Goal: Information Seeking & Learning: Find contact information

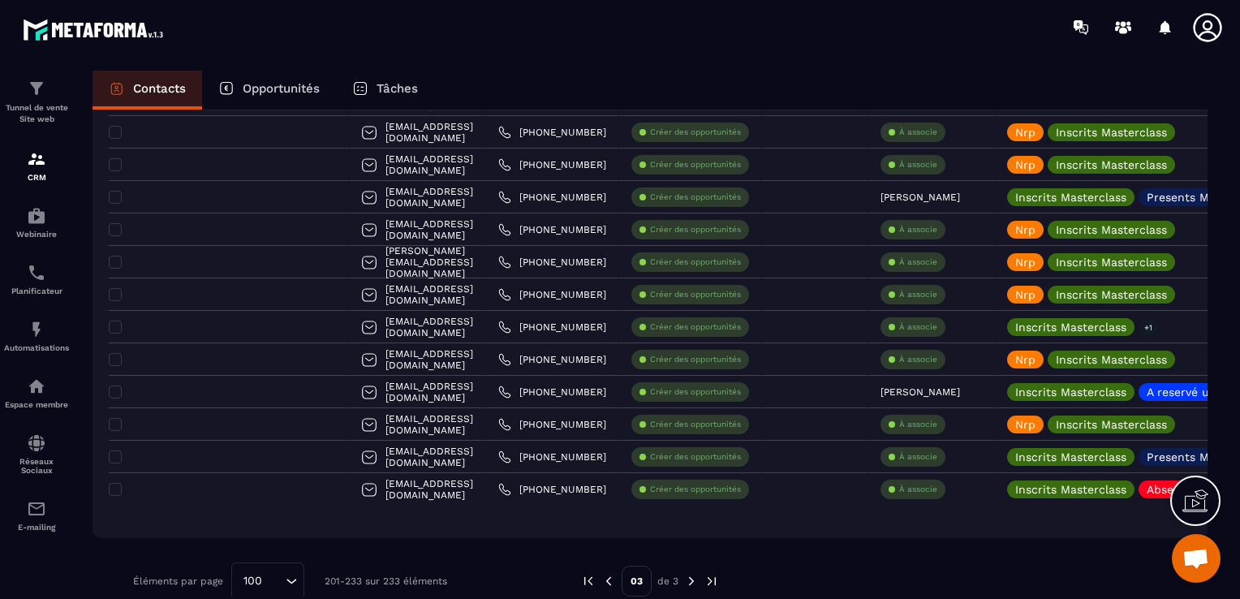
scroll to position [204, 0]
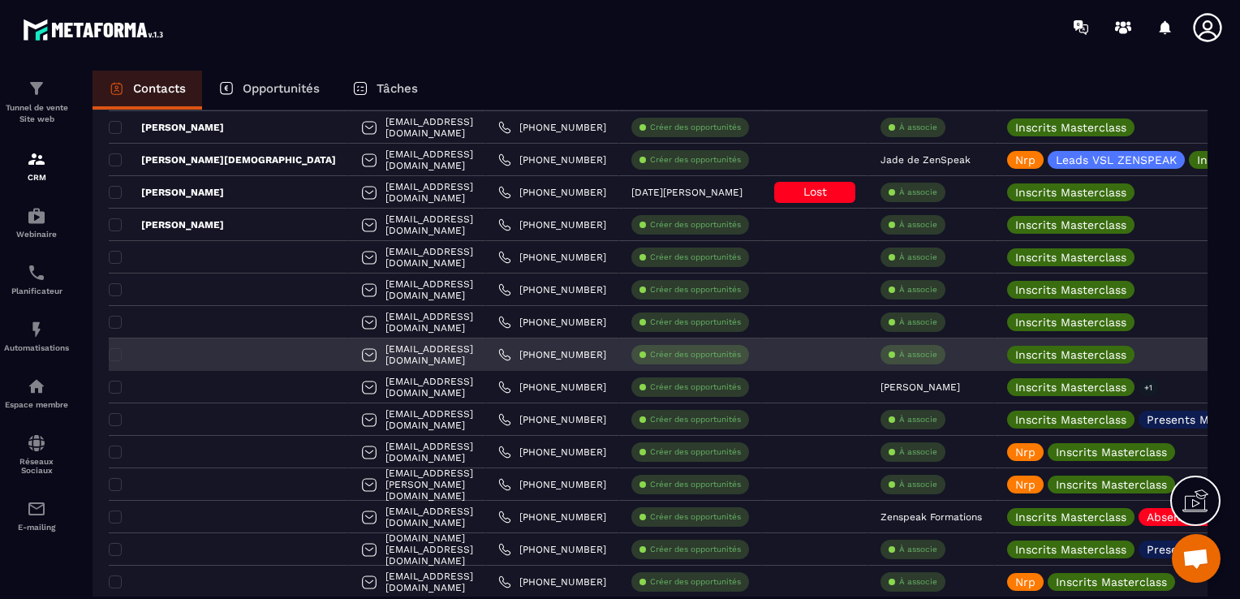
click at [558, 348] on link "[PHONE_NUMBER]" at bounding box center [552, 354] width 108 height 13
click at [1142, 355] on icon at bounding box center [1147, 354] width 11 height 11
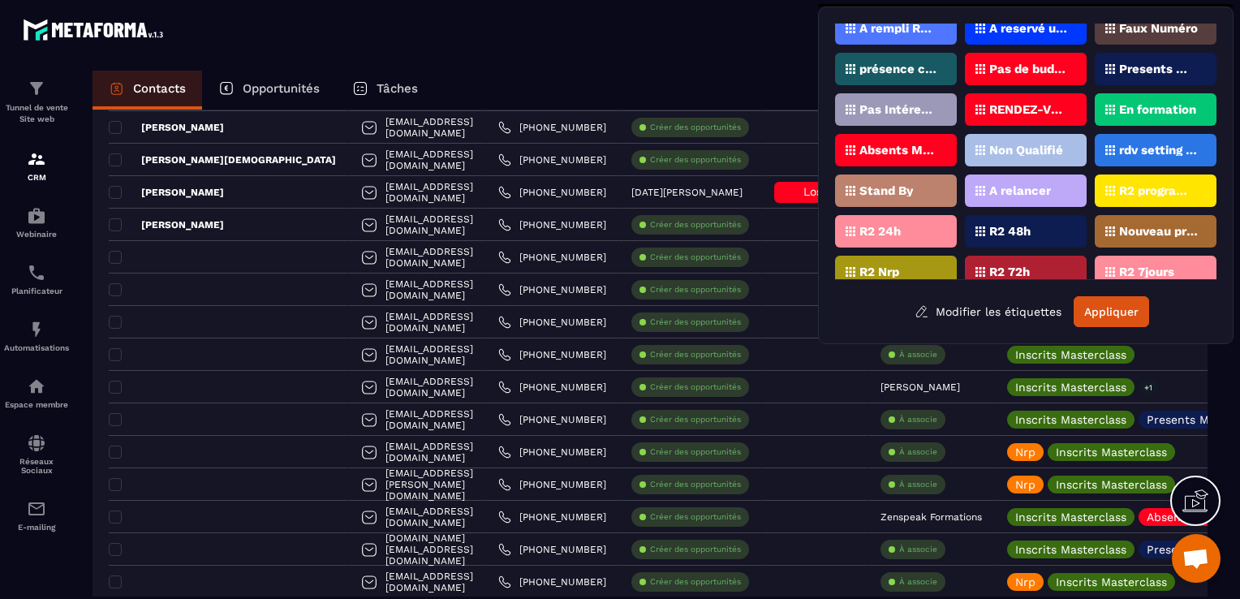
scroll to position [104, 0]
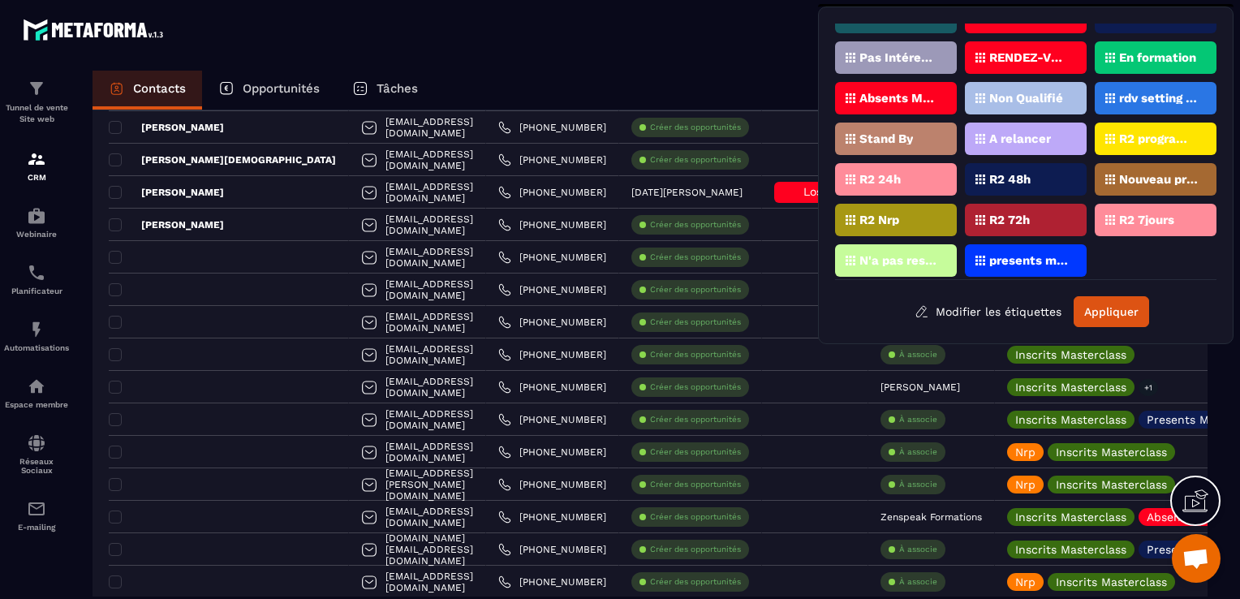
click at [1008, 255] on p "presents masterclass" at bounding box center [1028, 260] width 79 height 11
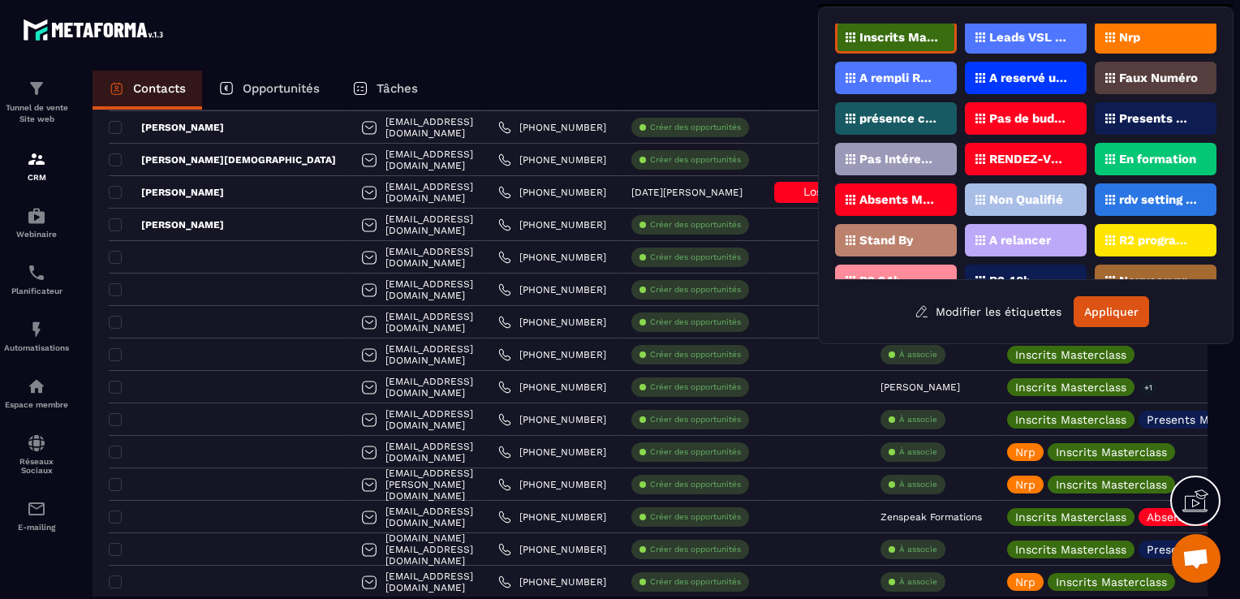
scroll to position [0, 0]
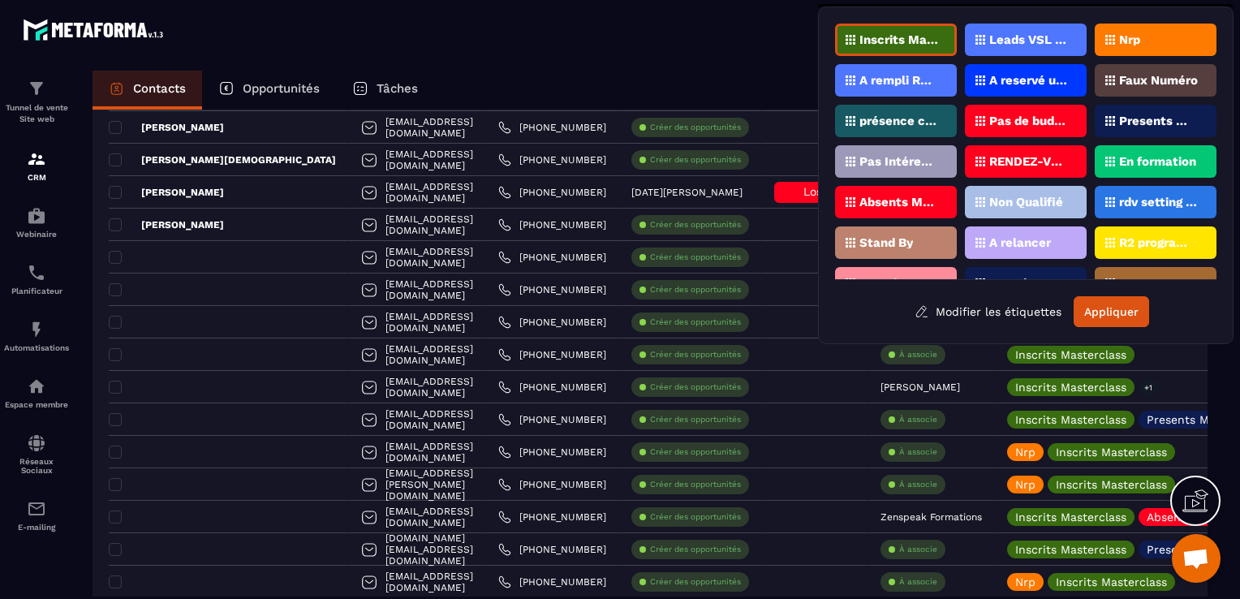
click at [1136, 115] on p "Presents Masterclass" at bounding box center [1158, 120] width 79 height 11
click at [1126, 308] on button "Appliquer" at bounding box center [1110, 311] width 75 height 31
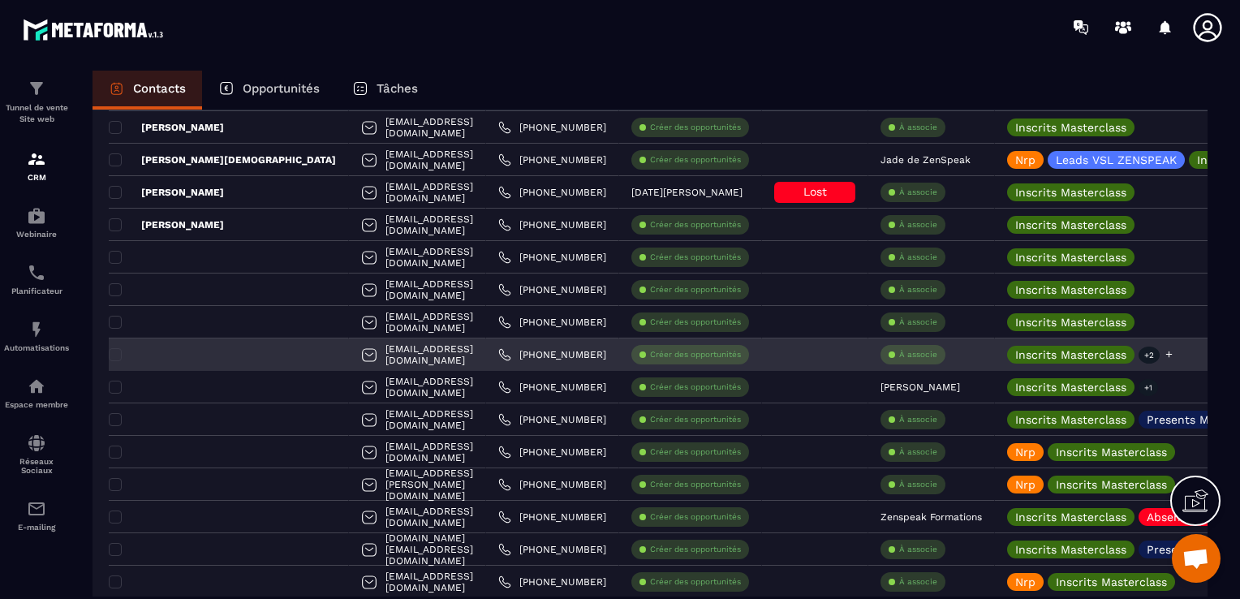
click at [1163, 352] on icon at bounding box center [1168, 354] width 11 height 11
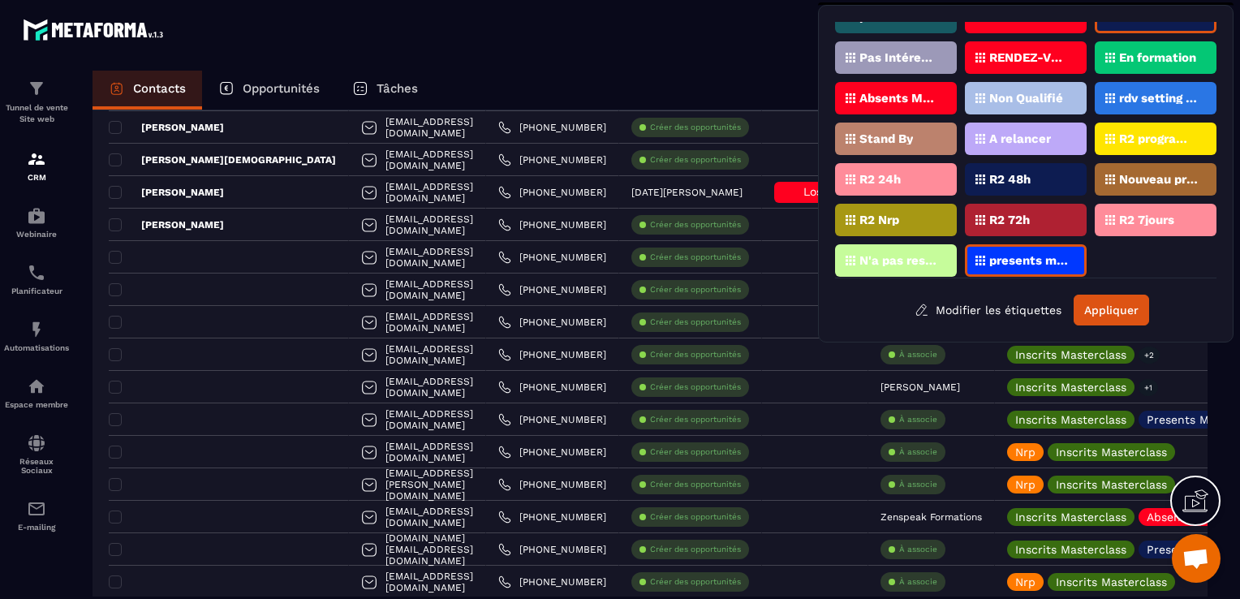
scroll to position [104, 0]
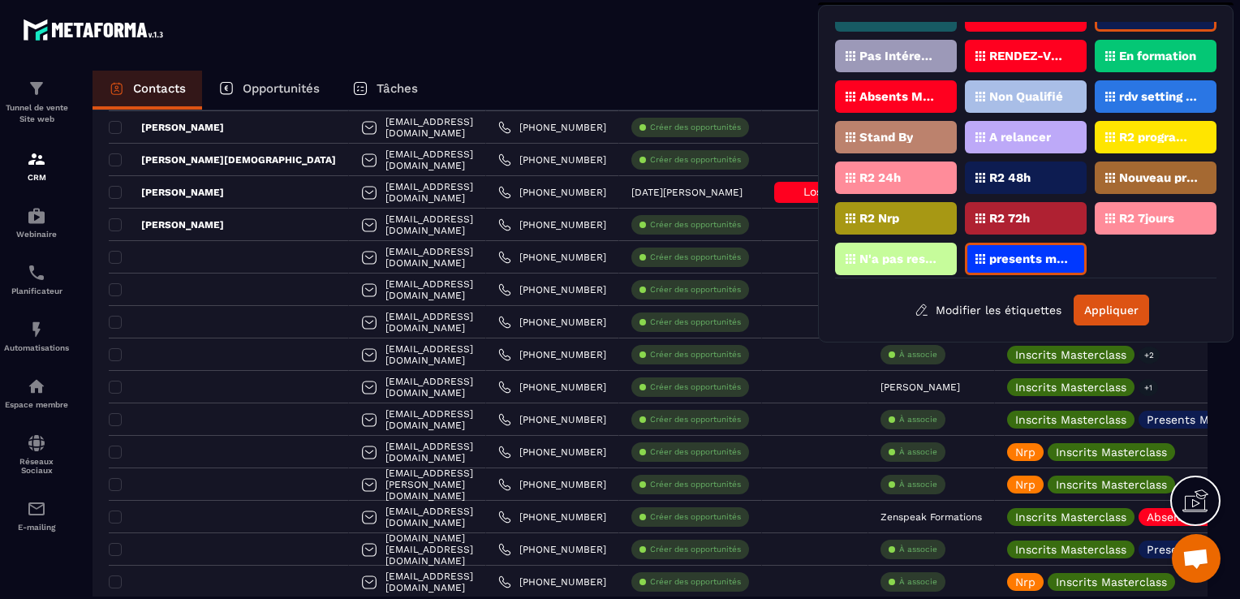
click at [1066, 257] on div "presents masterclass" at bounding box center [1026, 259] width 122 height 32
drag, startPoint x: 1066, startPoint y: 257, endPoint x: 1103, endPoint y: 310, distance: 64.1
click at [1101, 307] on button "Appliquer" at bounding box center [1110, 309] width 75 height 31
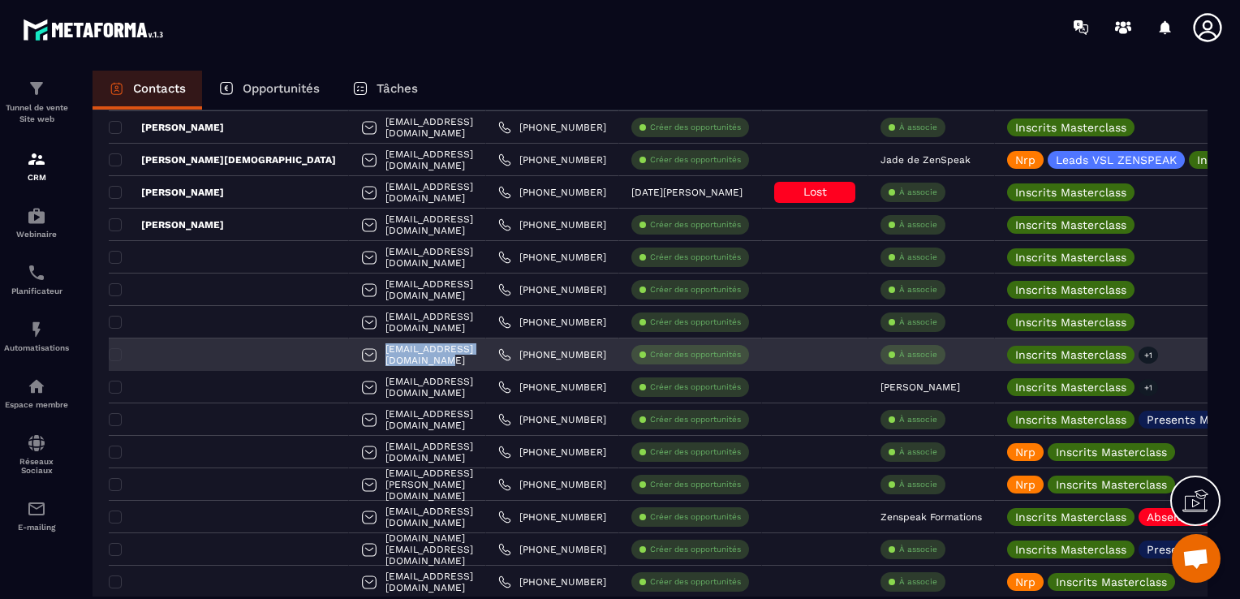
drag, startPoint x: 428, startPoint y: 352, endPoint x: 282, endPoint y: 350, distance: 146.0
click at [349, 350] on div "[EMAIL_ADDRESS][DOMAIN_NAME]" at bounding box center [417, 354] width 137 height 32
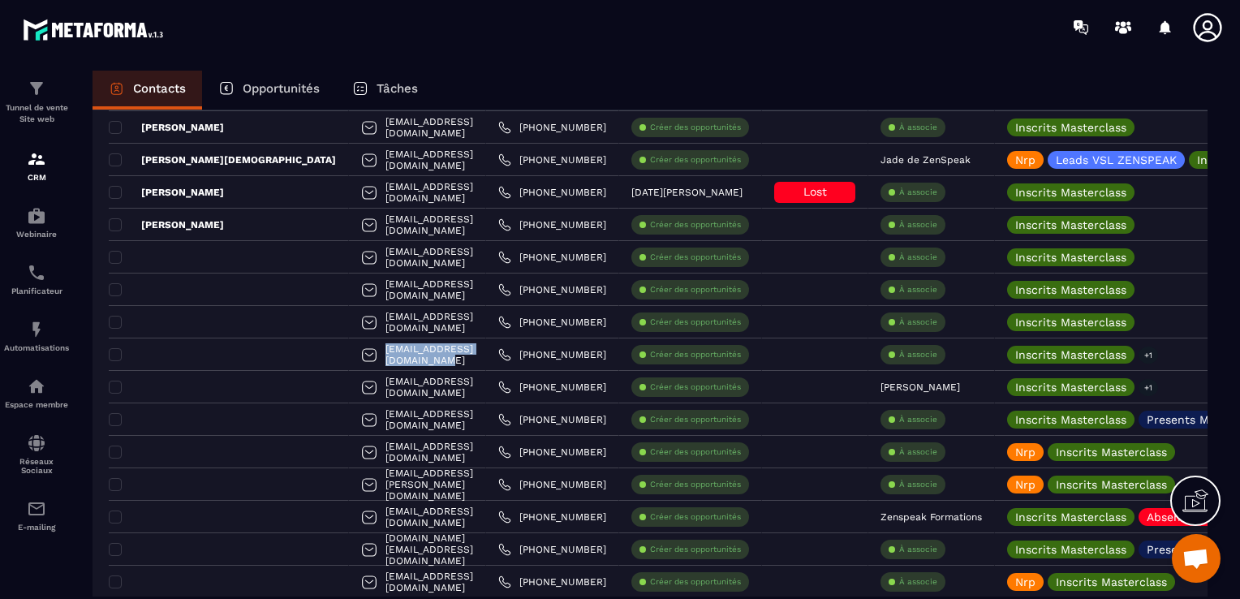
copy p "[EMAIL_ADDRESS][DOMAIN_NAME]"
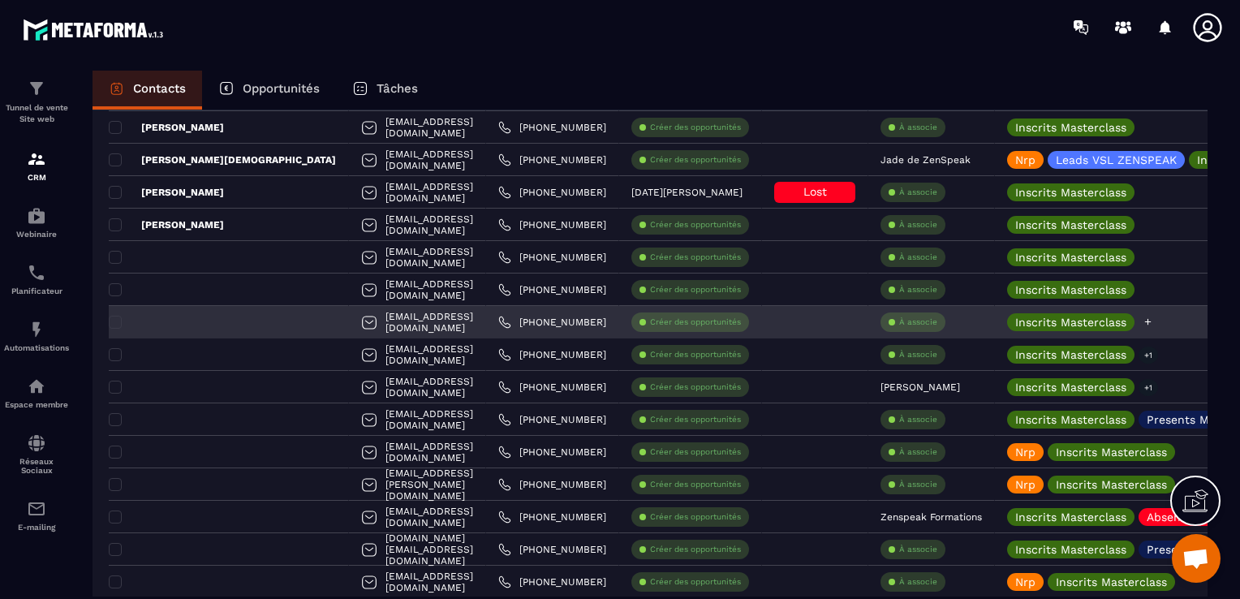
click at [1142, 323] on icon at bounding box center [1147, 321] width 11 height 11
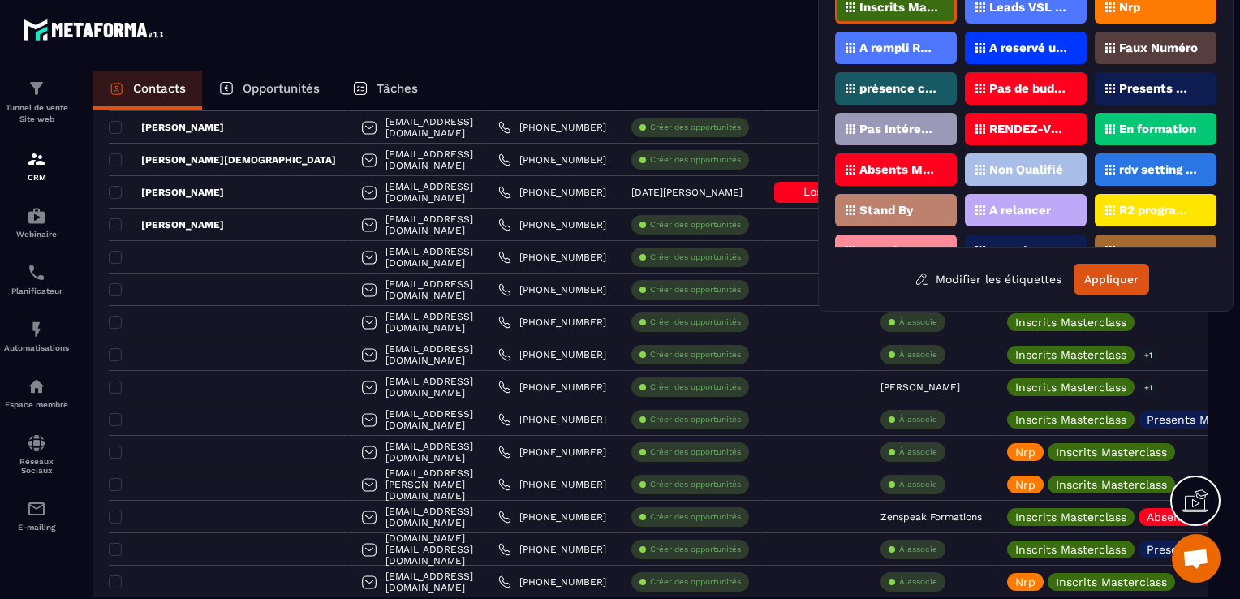
click at [1159, 21] on div "Nrp" at bounding box center [1155, 7] width 122 height 32
click at [1116, 271] on button "Appliquer" at bounding box center [1110, 279] width 75 height 31
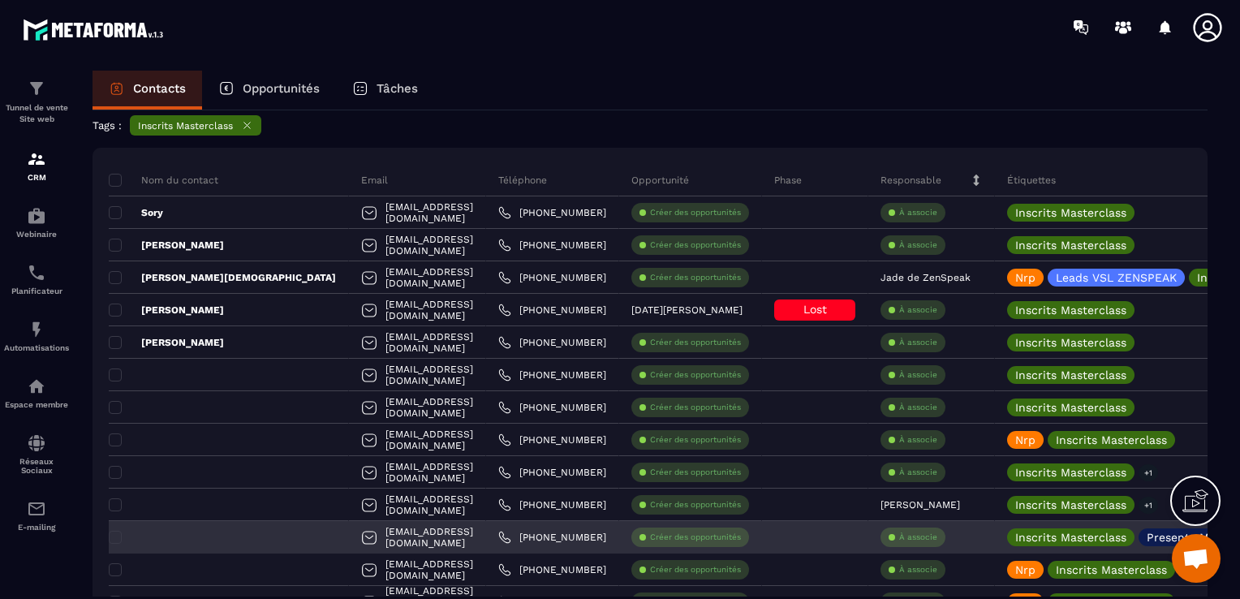
scroll to position [63, 0]
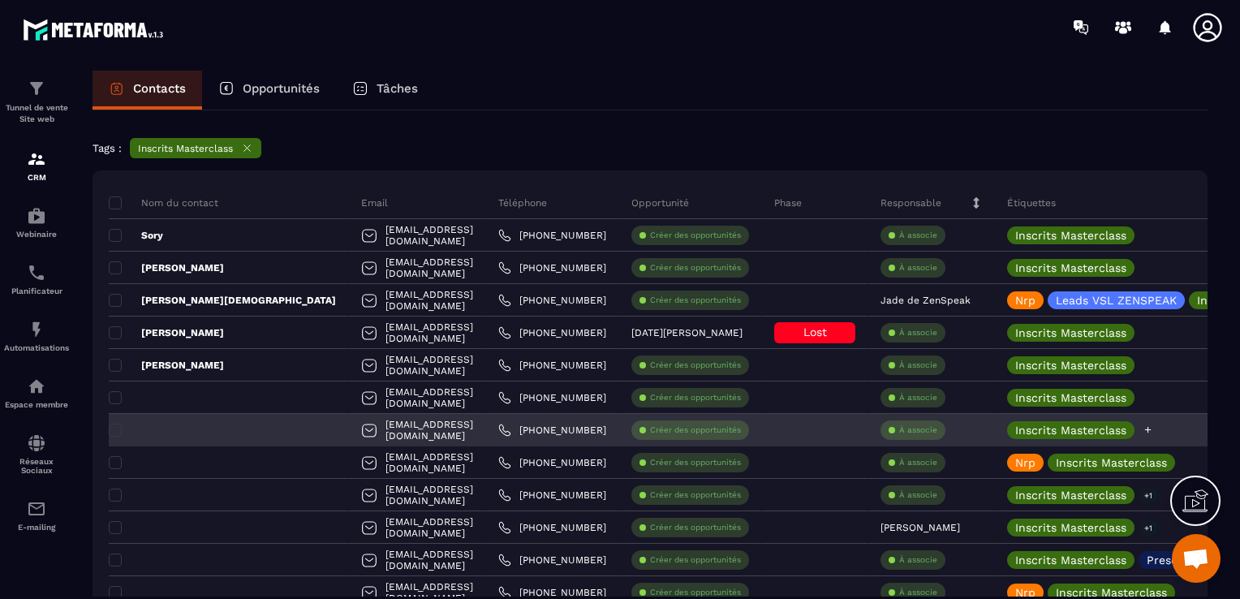
click at [1142, 432] on icon at bounding box center [1147, 429] width 11 height 11
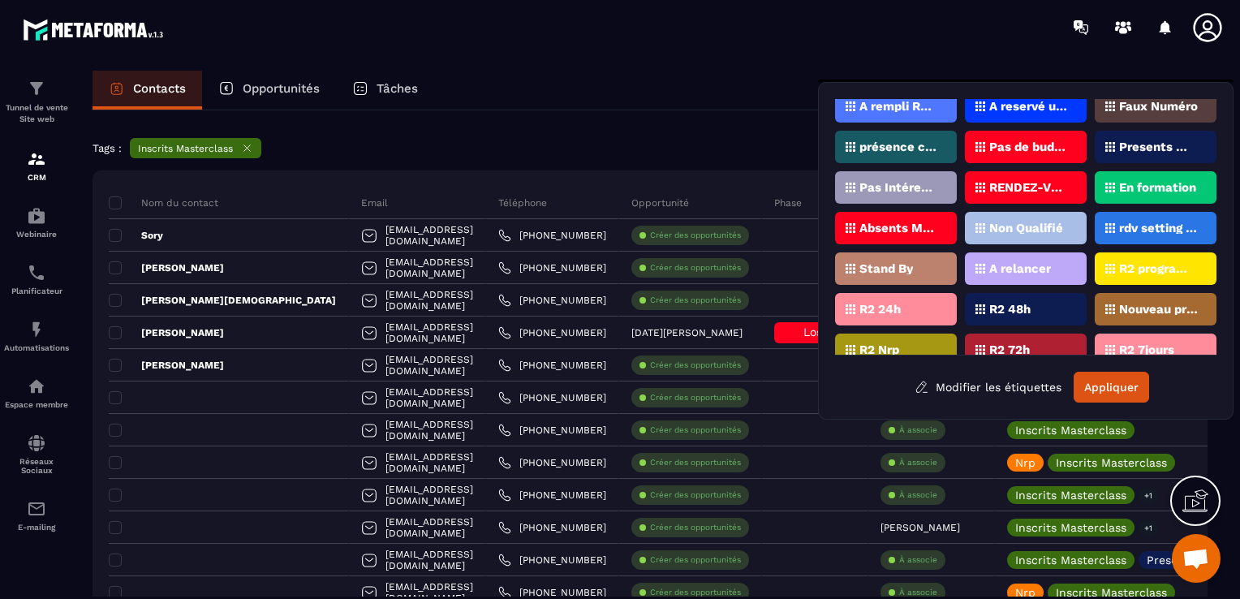
scroll to position [0, 0]
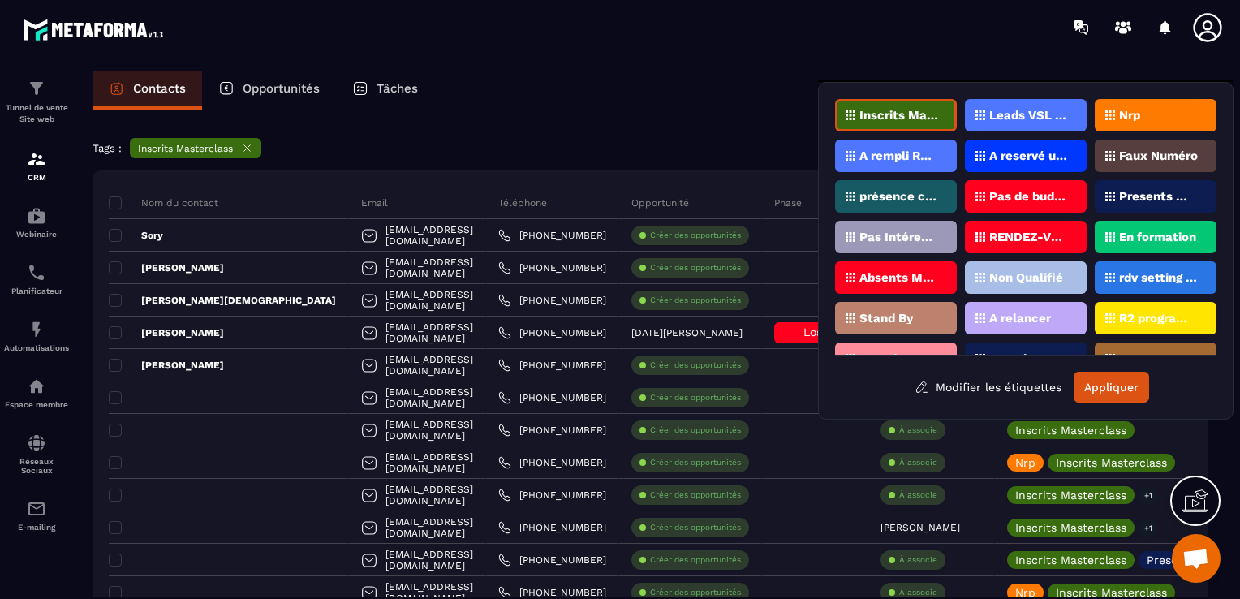
click at [1121, 196] on p "Presents Masterclass" at bounding box center [1158, 196] width 79 height 11
click at [1098, 384] on button "Appliquer" at bounding box center [1110, 387] width 75 height 31
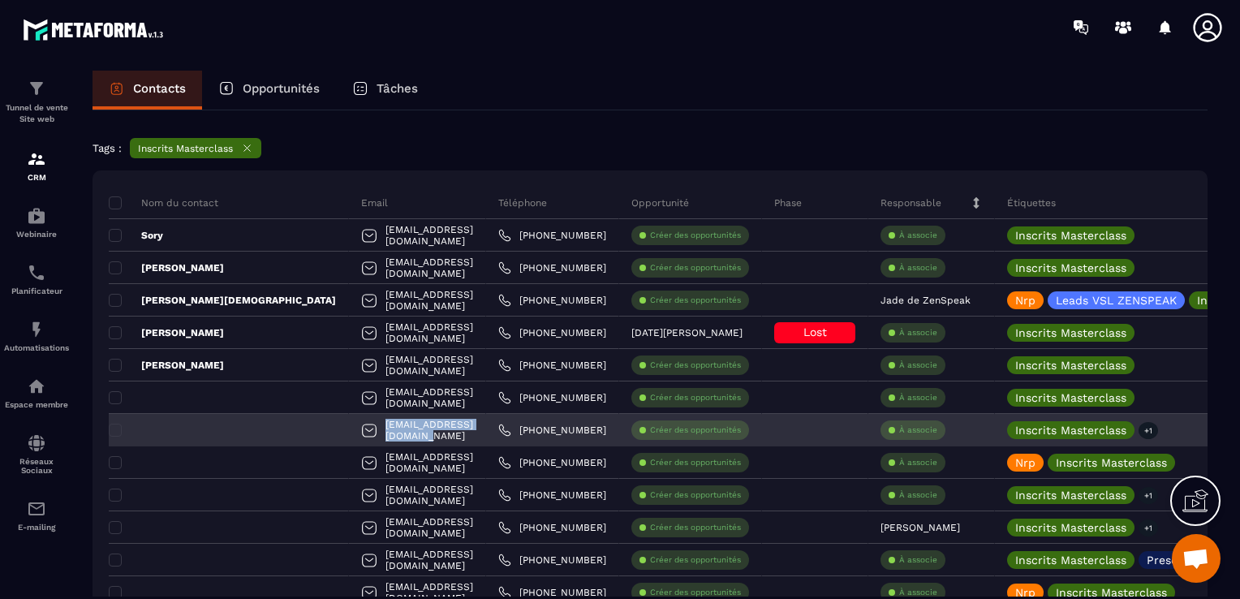
drag, startPoint x: 411, startPoint y: 426, endPoint x: 283, endPoint y: 428, distance: 127.4
click at [349, 428] on div "[EMAIL_ADDRESS][DOMAIN_NAME]" at bounding box center [417, 430] width 137 height 32
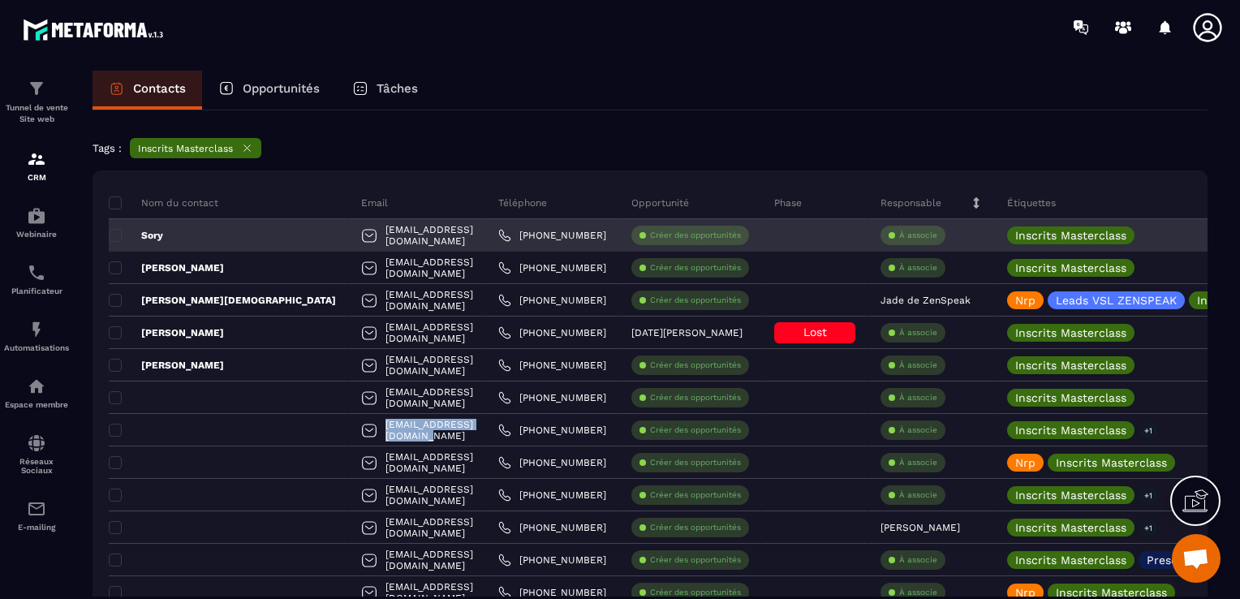
copy p "[EMAIL_ADDRESS][DOMAIN_NAME]"
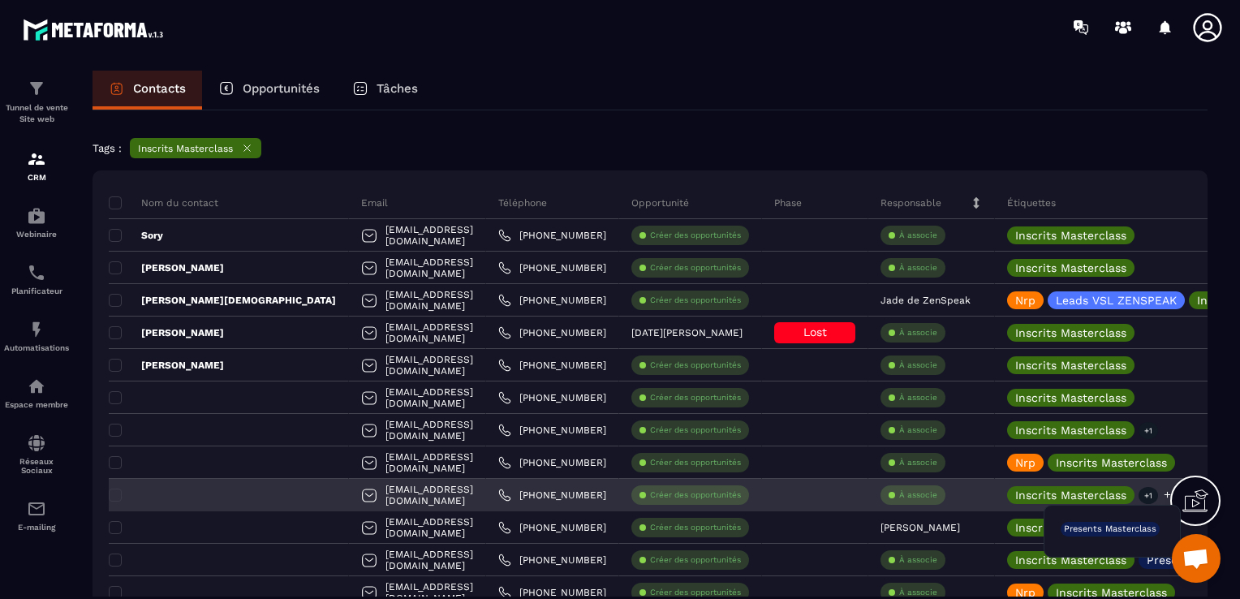
click at [1138, 498] on p "+1" at bounding box center [1147, 495] width 19 height 17
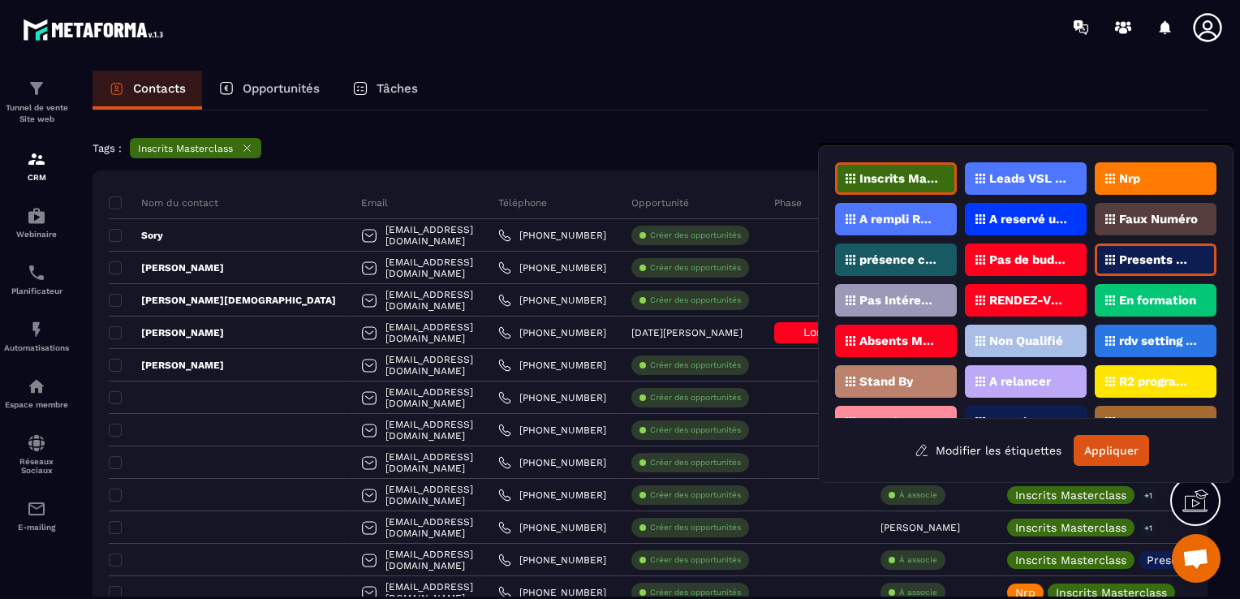
click at [645, 140] on div "Tags : Inscrits Masterclass" at bounding box center [649, 150] width 1115 height 24
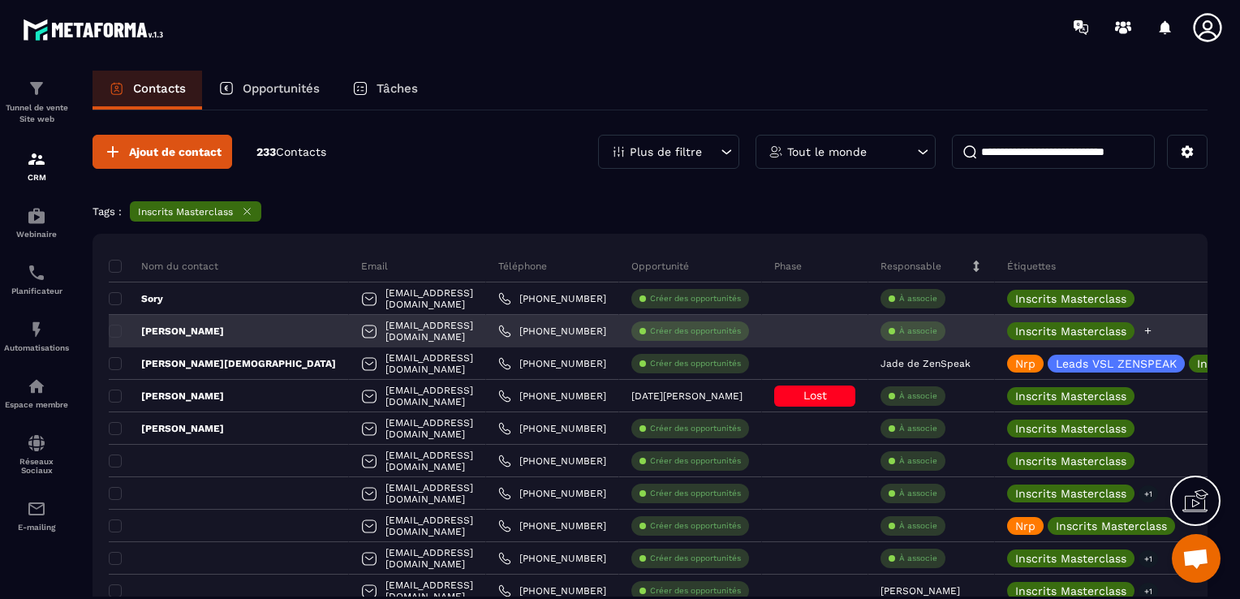
click at [1142, 325] on div "Inscrits Masterclass" at bounding box center [1171, 331] width 353 height 32
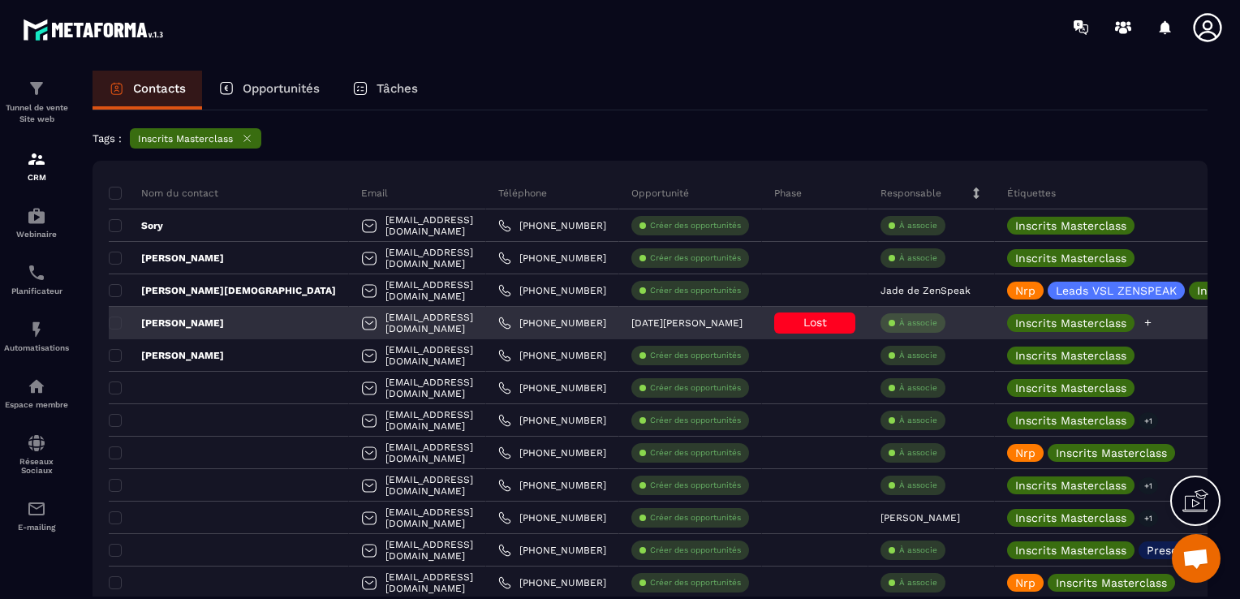
scroll to position [63, 0]
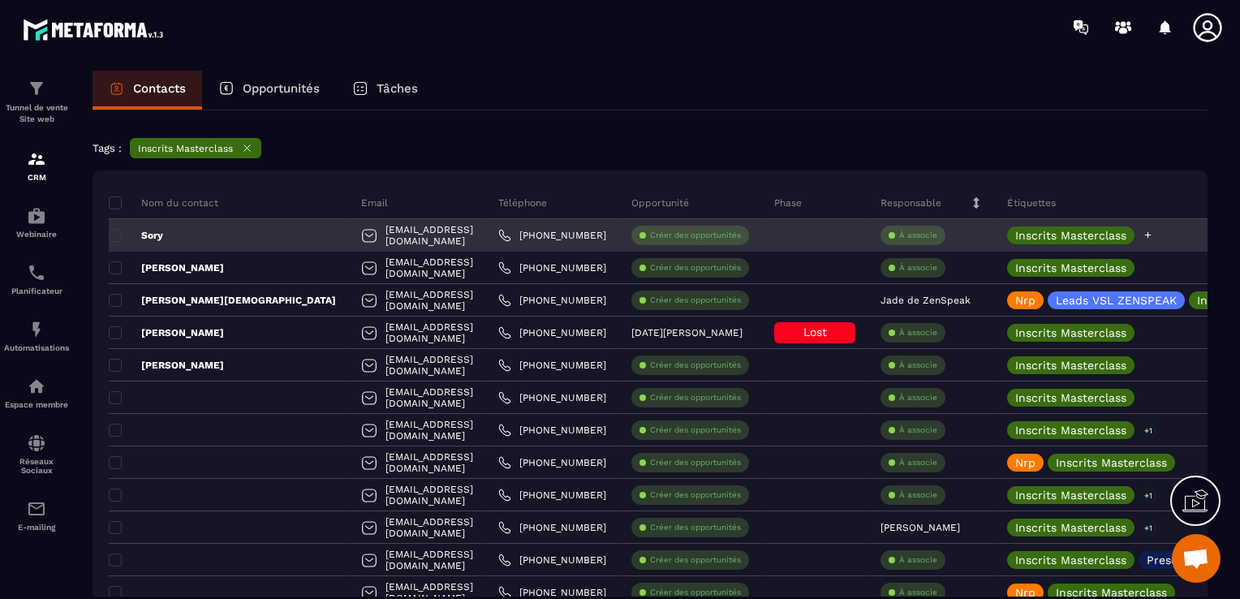
click at [1145, 233] on icon at bounding box center [1148, 235] width 6 height 6
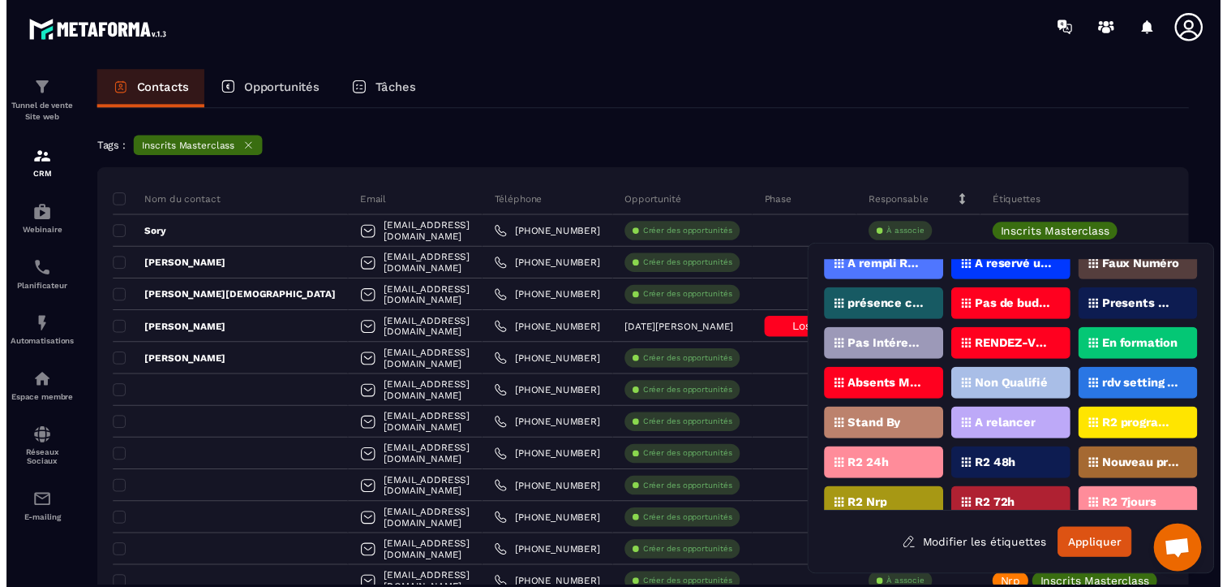
scroll to position [81, 0]
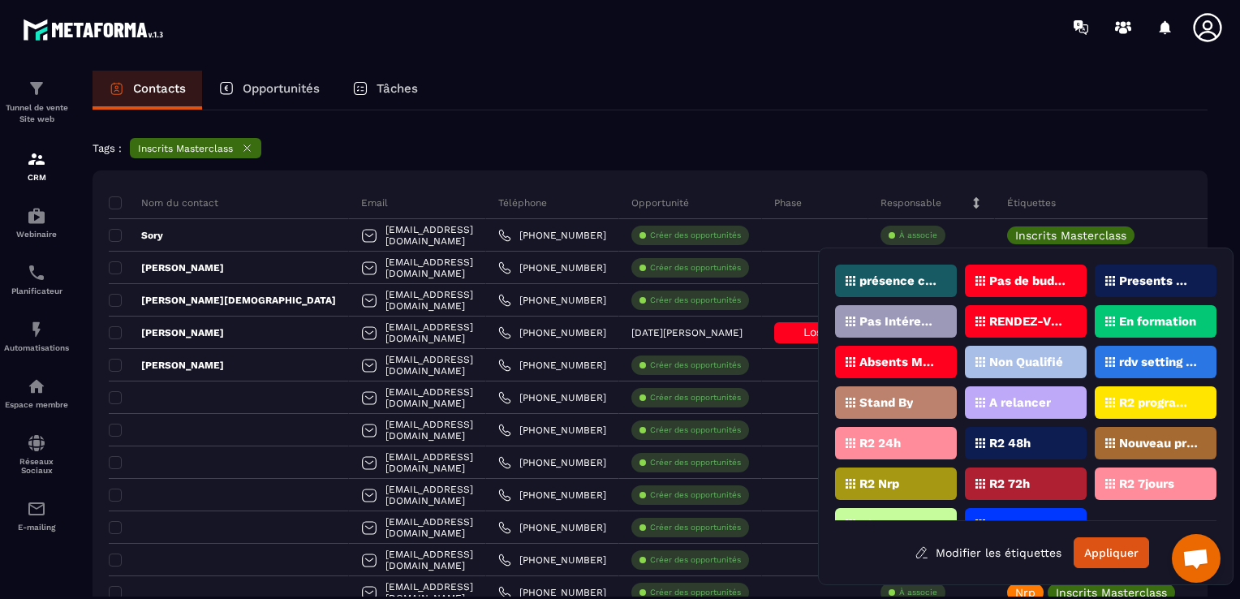
click at [1132, 277] on p "Presents Masterclass" at bounding box center [1158, 280] width 79 height 11
click at [1098, 552] on button "Appliquer" at bounding box center [1110, 552] width 75 height 31
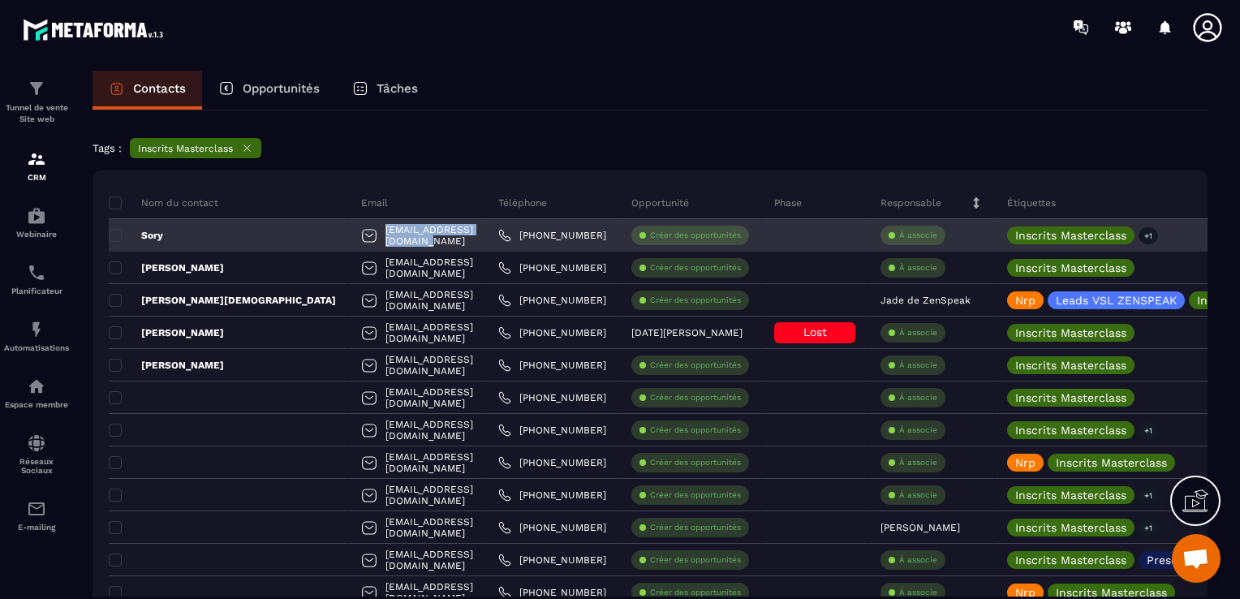
drag, startPoint x: 436, startPoint y: 232, endPoint x: 279, endPoint y: 226, distance: 156.7
click at [349, 226] on div "[EMAIL_ADDRESS][DOMAIN_NAME]" at bounding box center [417, 235] width 137 height 32
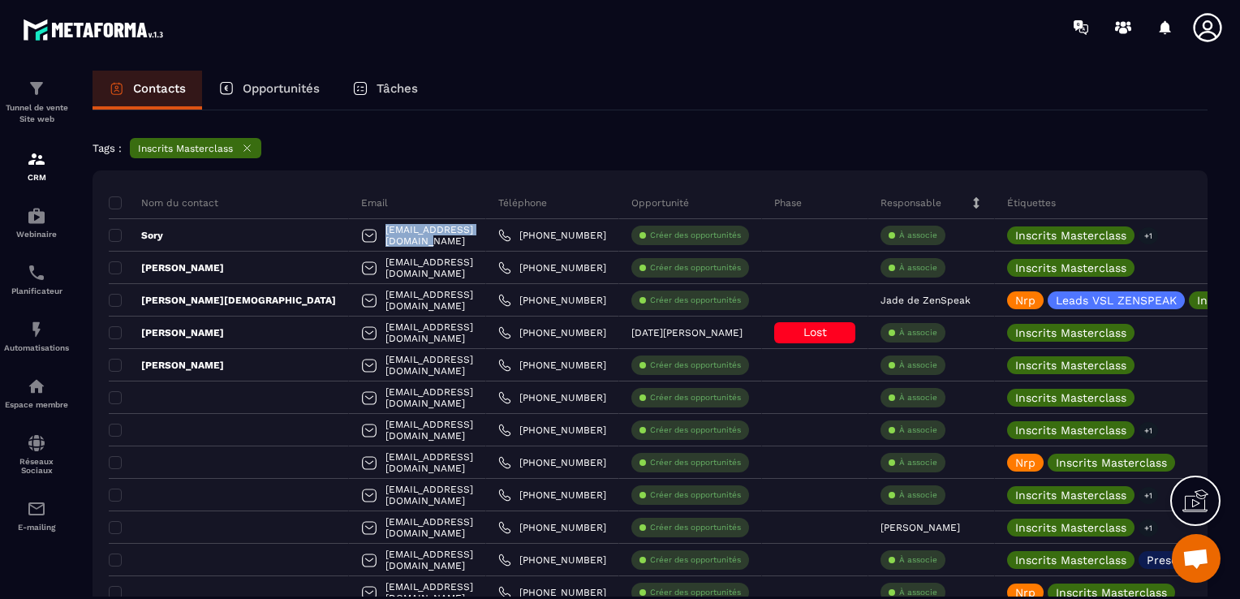
copy p "[EMAIL_ADDRESS][DOMAIN_NAME]"
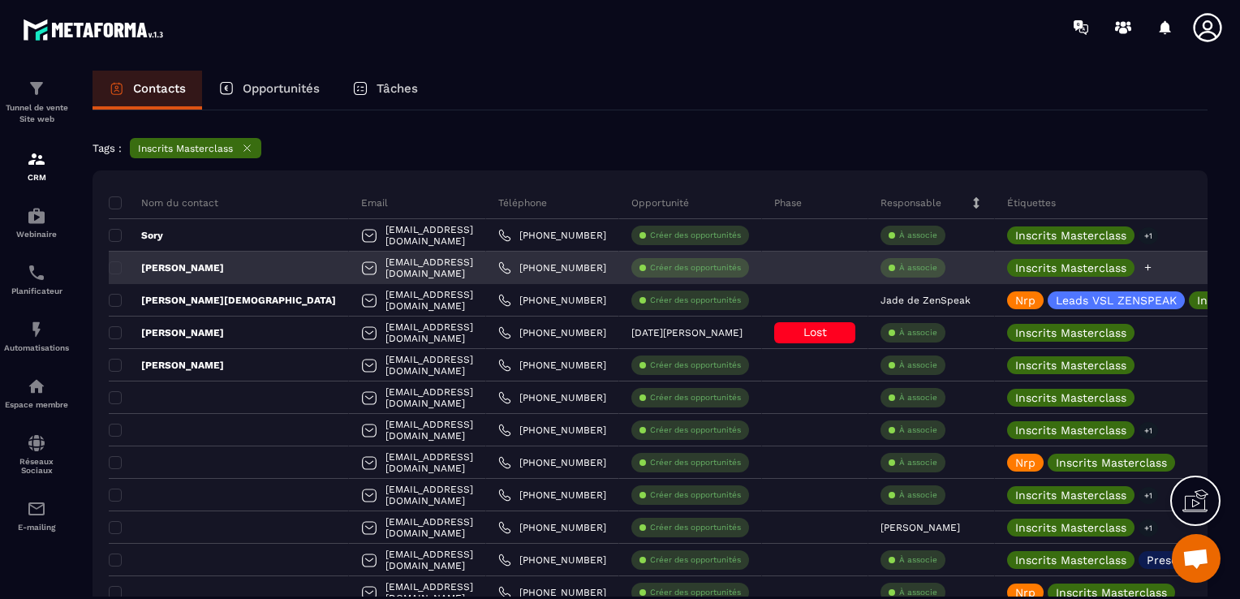
click at [1145, 266] on icon at bounding box center [1148, 267] width 6 height 6
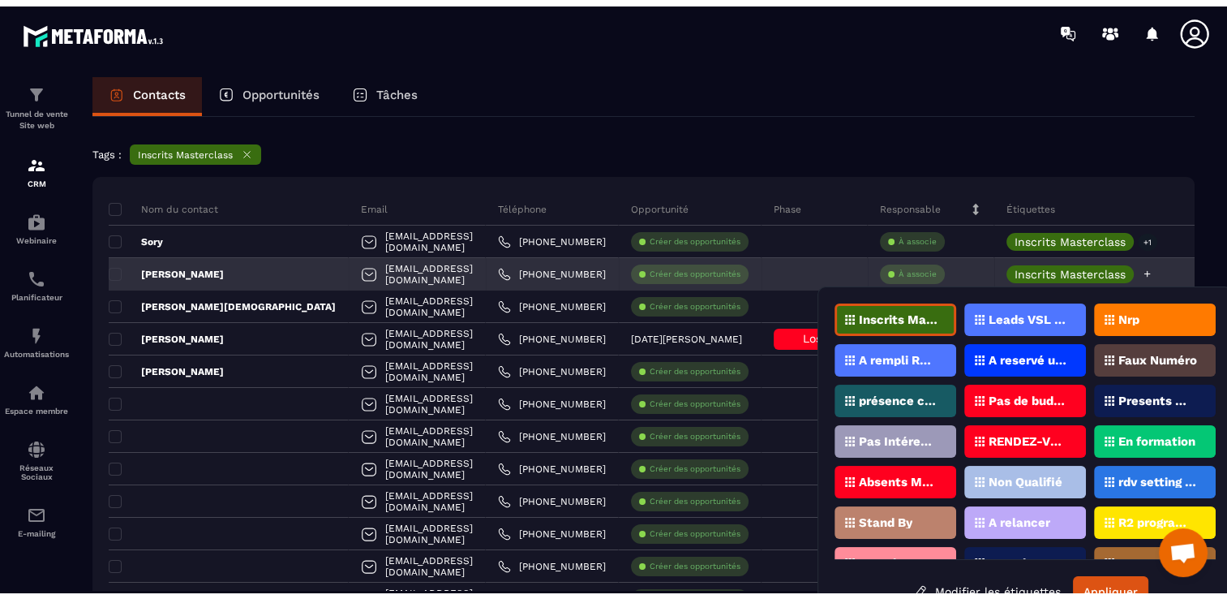
scroll to position [17, 0]
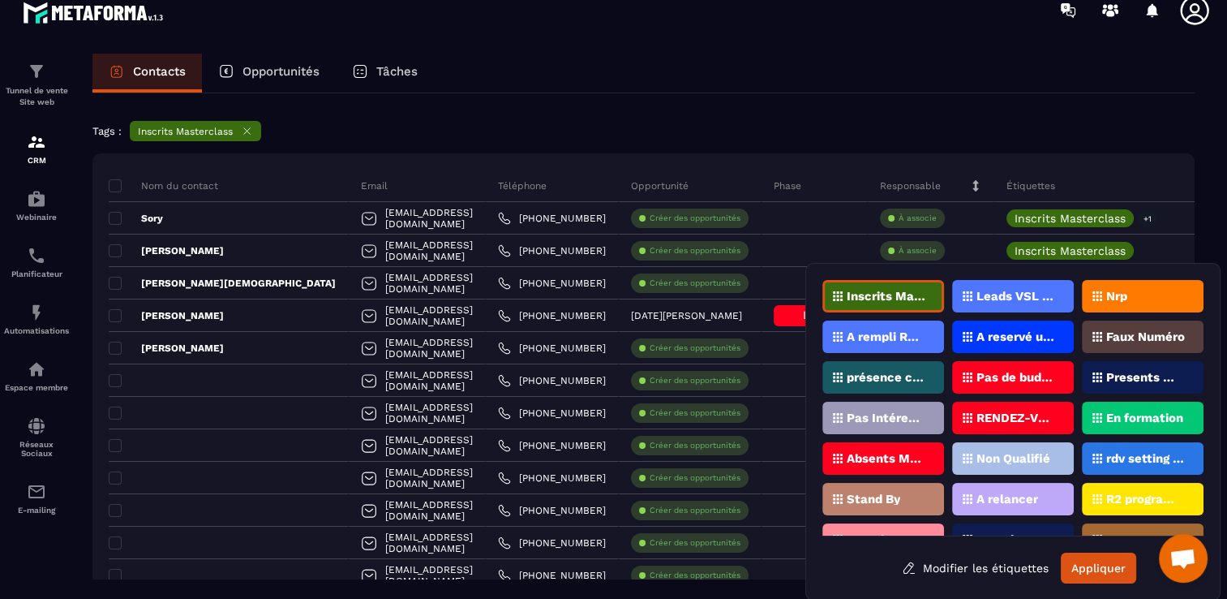
click at [1116, 297] on p "Nrp" at bounding box center [1117, 295] width 21 height 11
click at [1123, 563] on button "Appliquer" at bounding box center [1098, 567] width 75 height 31
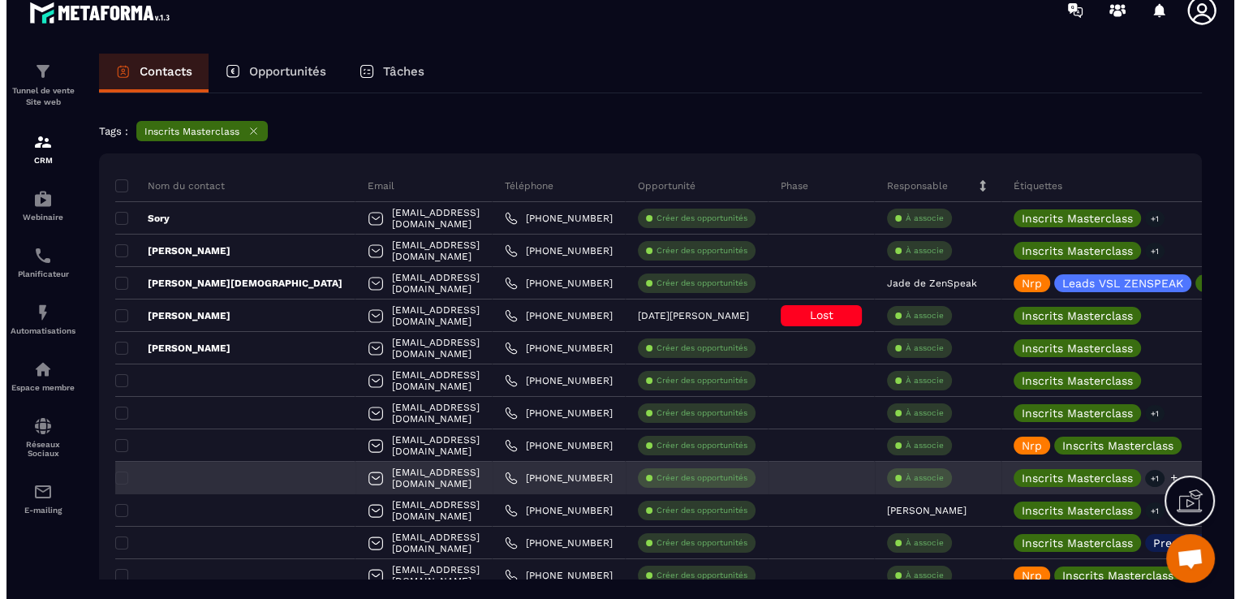
scroll to position [0, 0]
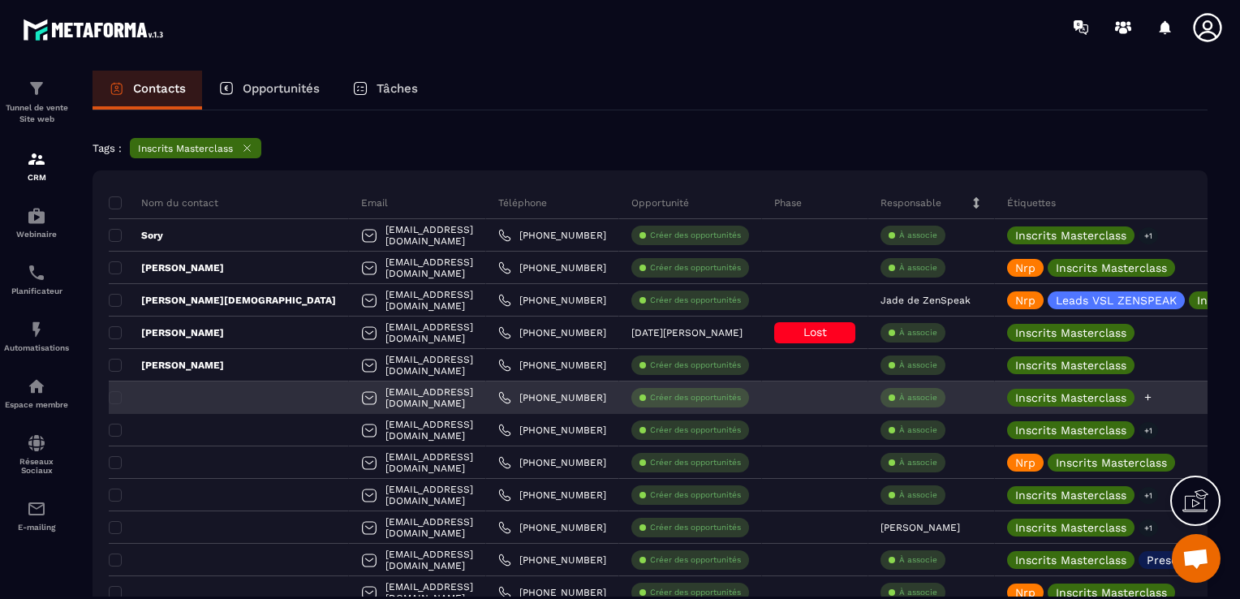
click at [1142, 400] on icon at bounding box center [1147, 397] width 11 height 11
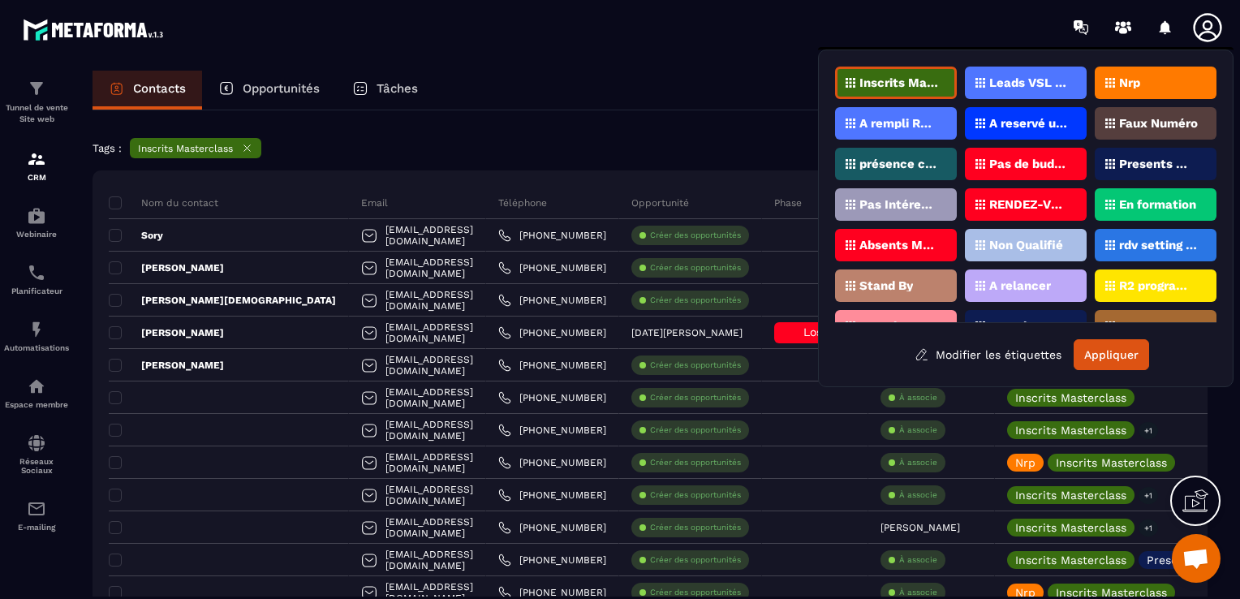
click at [1149, 92] on div "Nrp" at bounding box center [1155, 83] width 122 height 32
click at [1133, 349] on button "Appliquer" at bounding box center [1110, 354] width 75 height 31
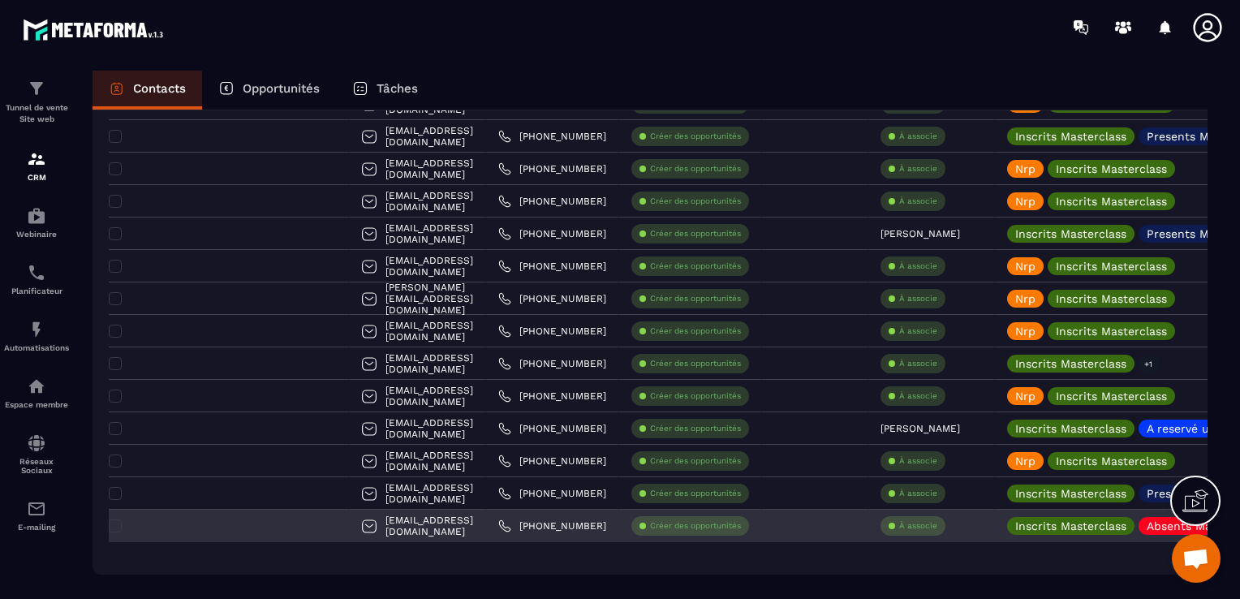
scroll to position [875, 0]
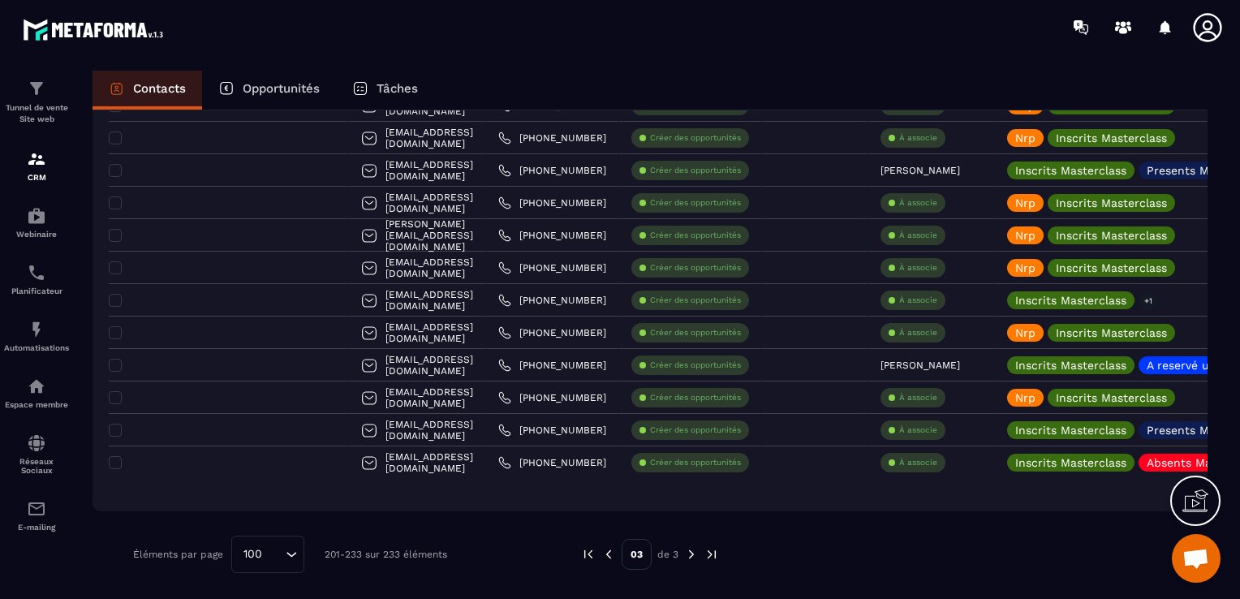
click at [612, 548] on img at bounding box center [608, 554] width 15 height 15
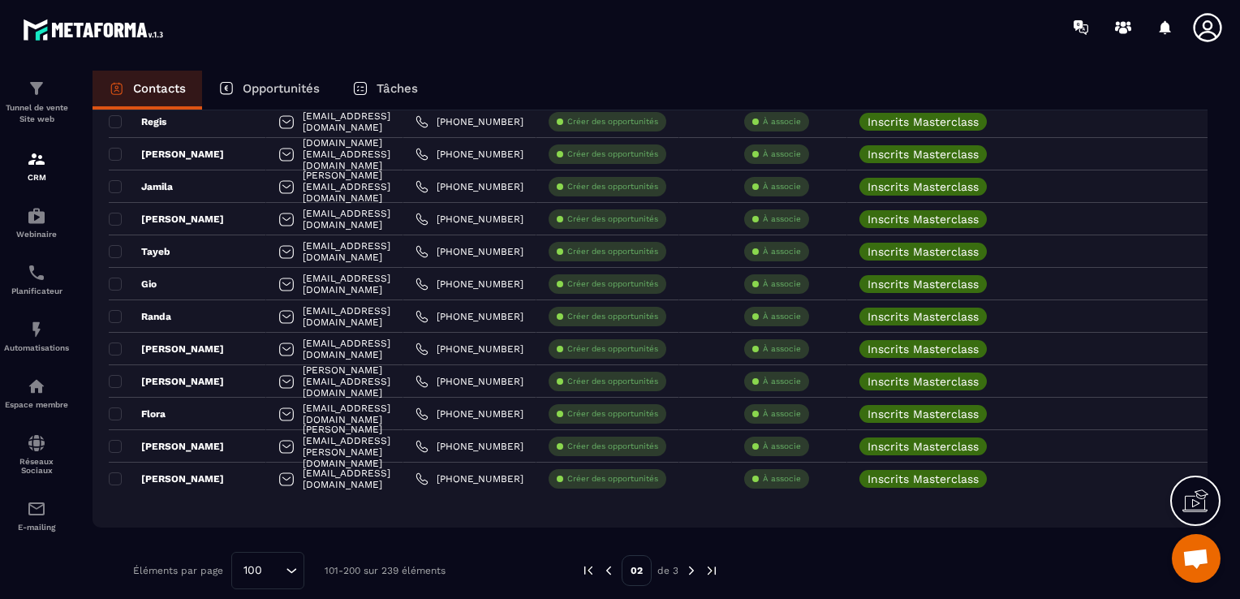
scroll to position [3049, 0]
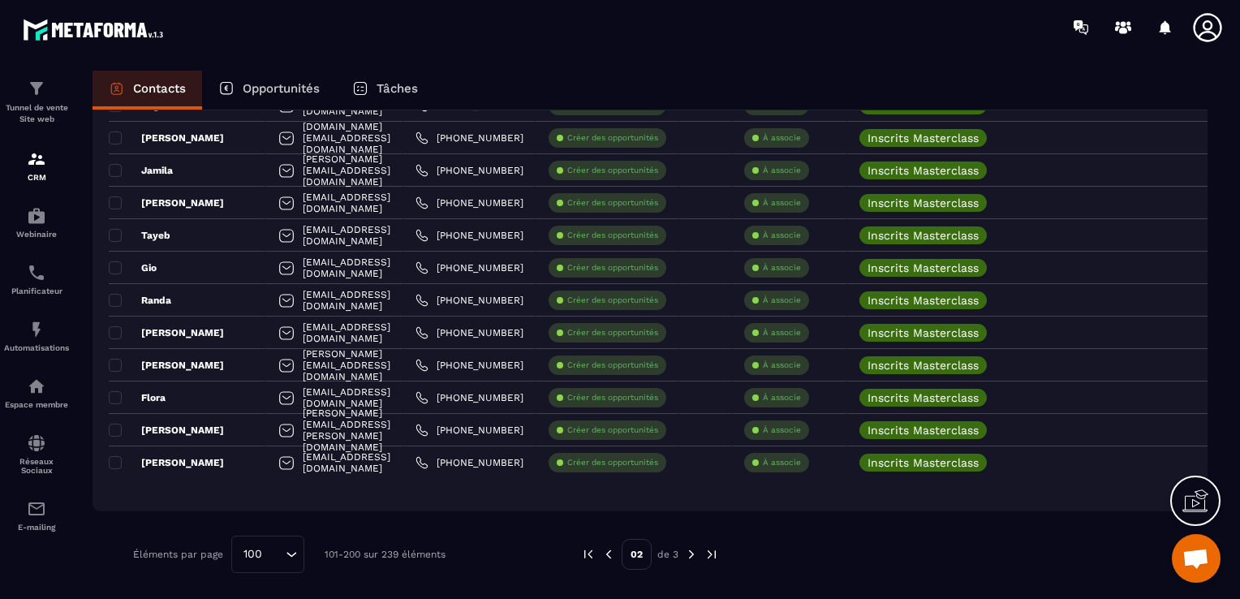
click at [608, 550] on img at bounding box center [608, 554] width 15 height 15
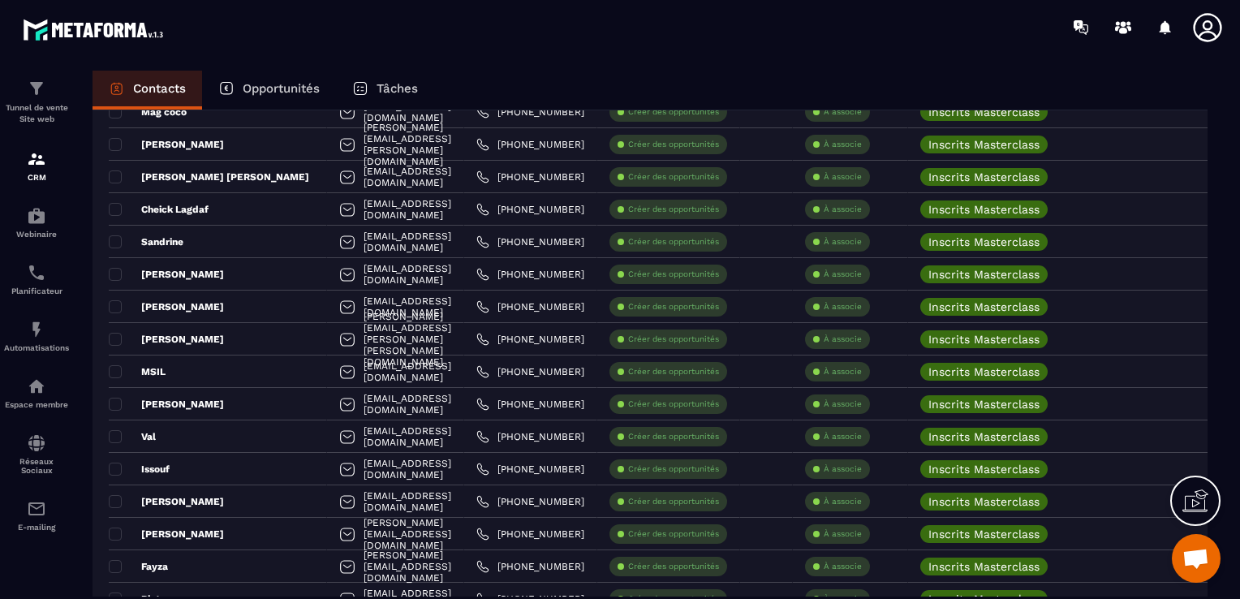
scroll to position [2562, 0]
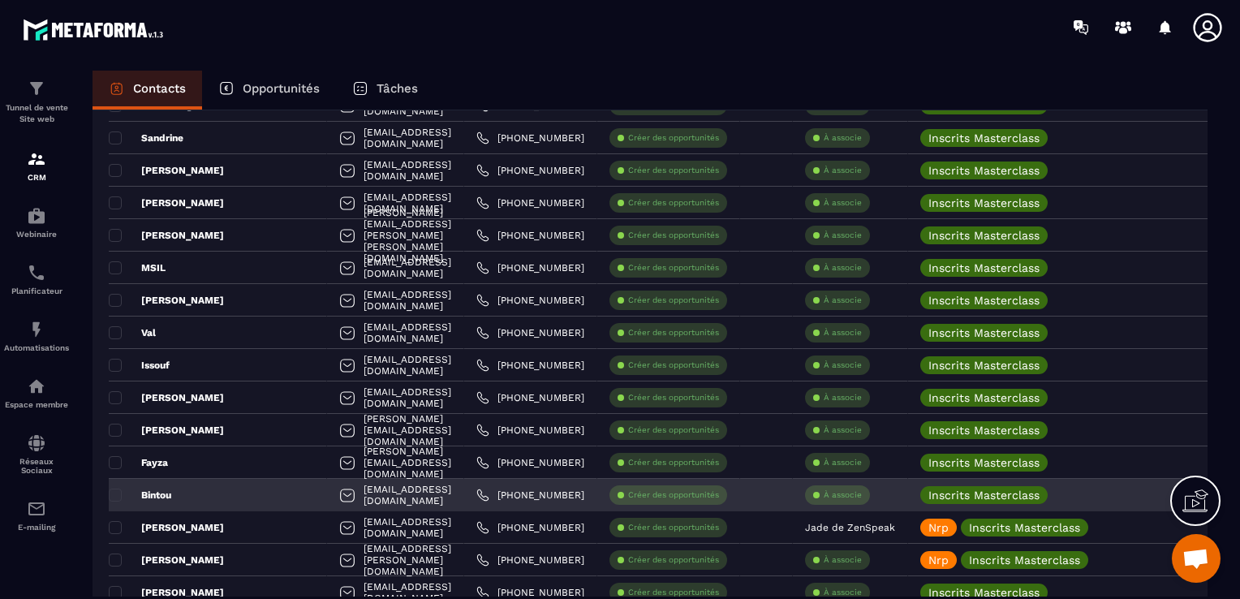
click at [862, 492] on p "À associe" at bounding box center [842, 494] width 38 height 11
click at [219, 504] on div "Bintou" at bounding box center [218, 495] width 218 height 32
